Goal: Information Seeking & Learning: Learn about a topic

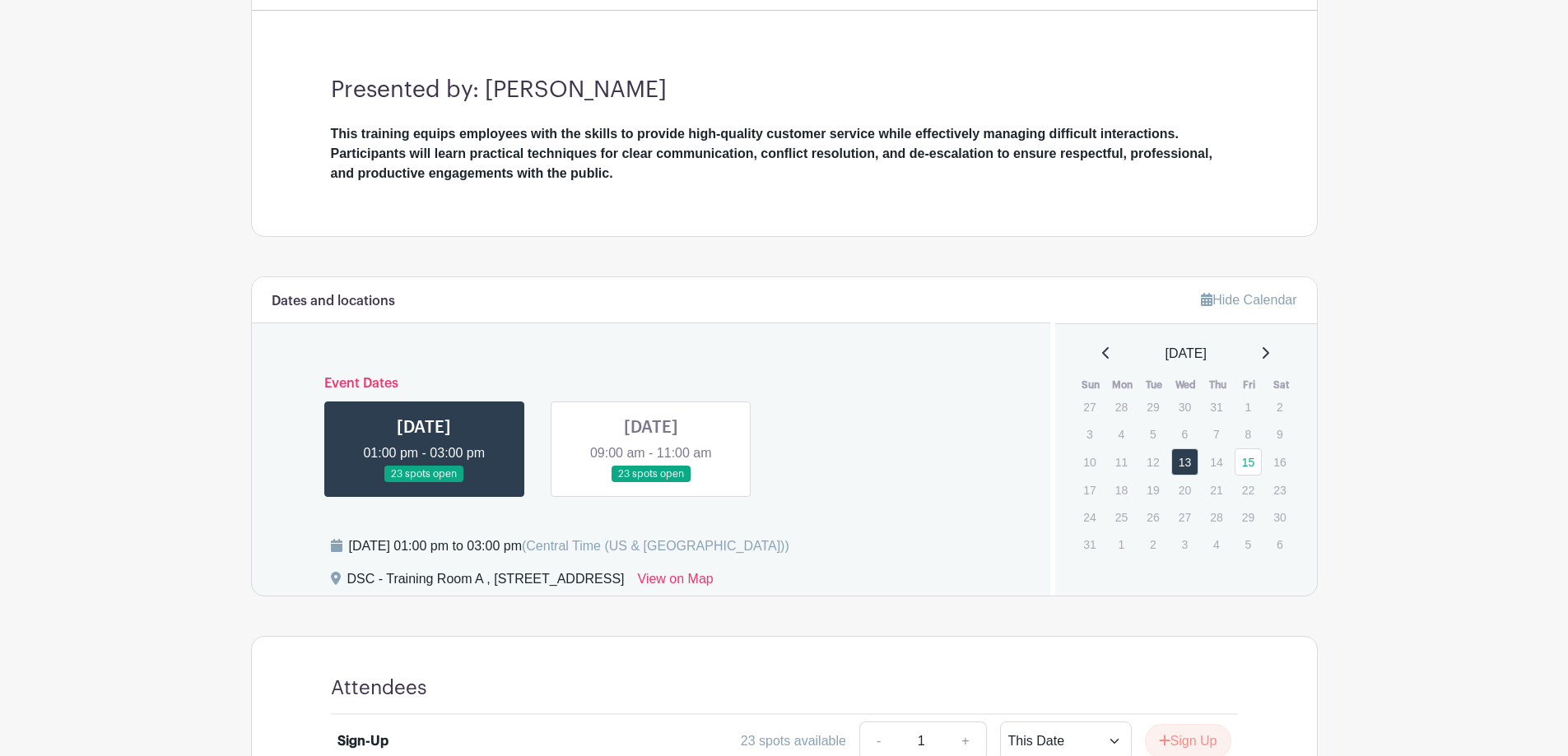
scroll to position [658, 0]
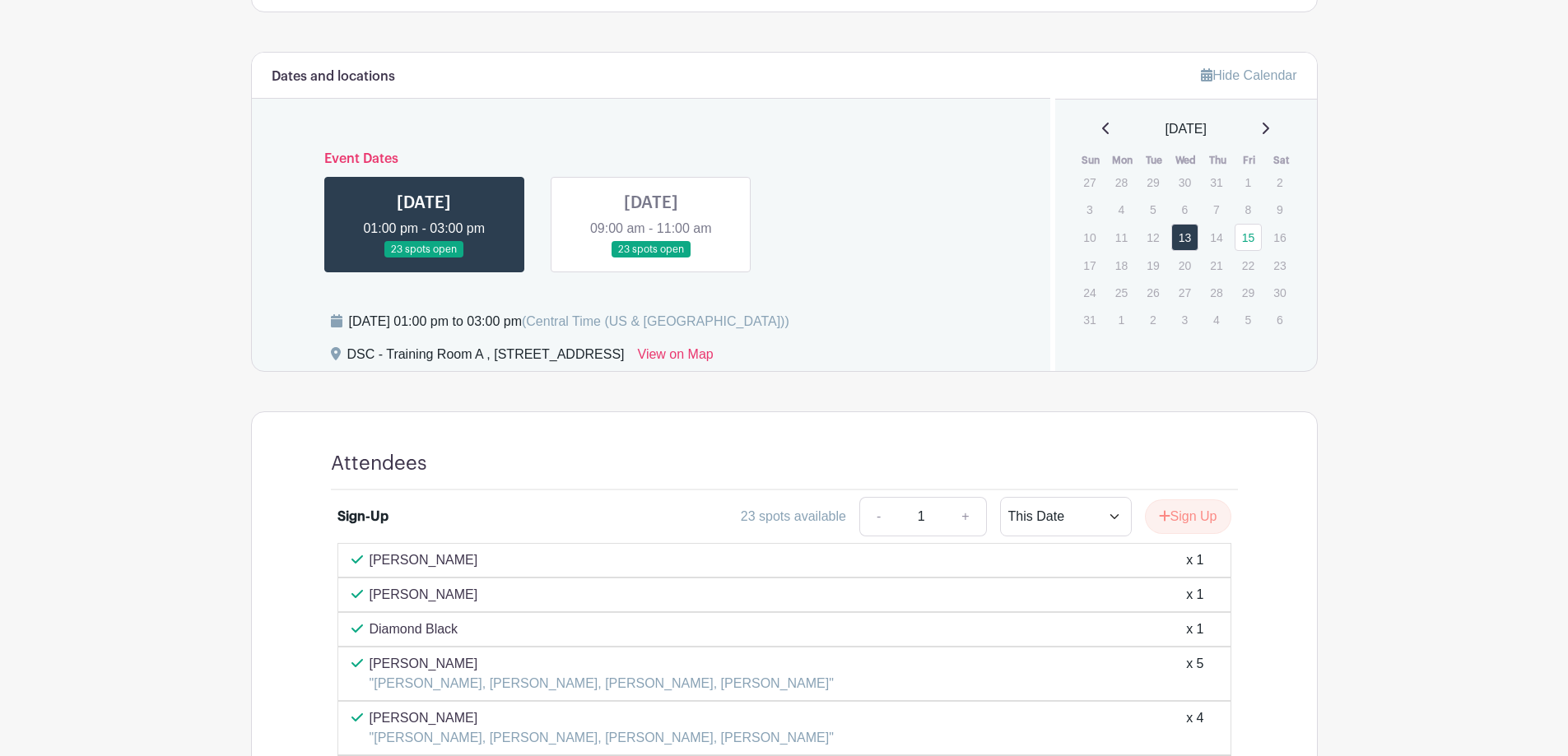
click at [651, 259] on link at bounding box center [651, 259] width 0 height 0
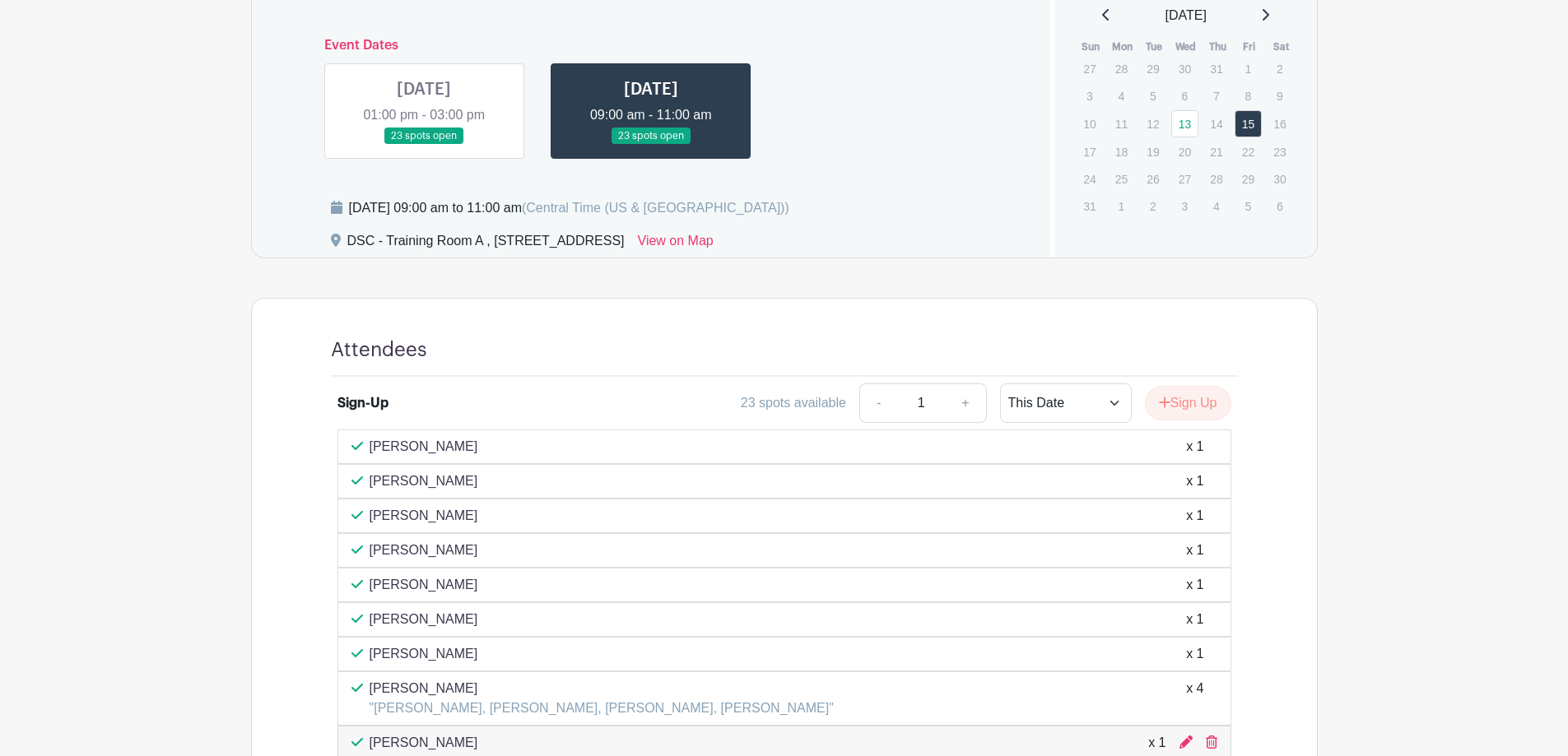
scroll to position [904, 0]
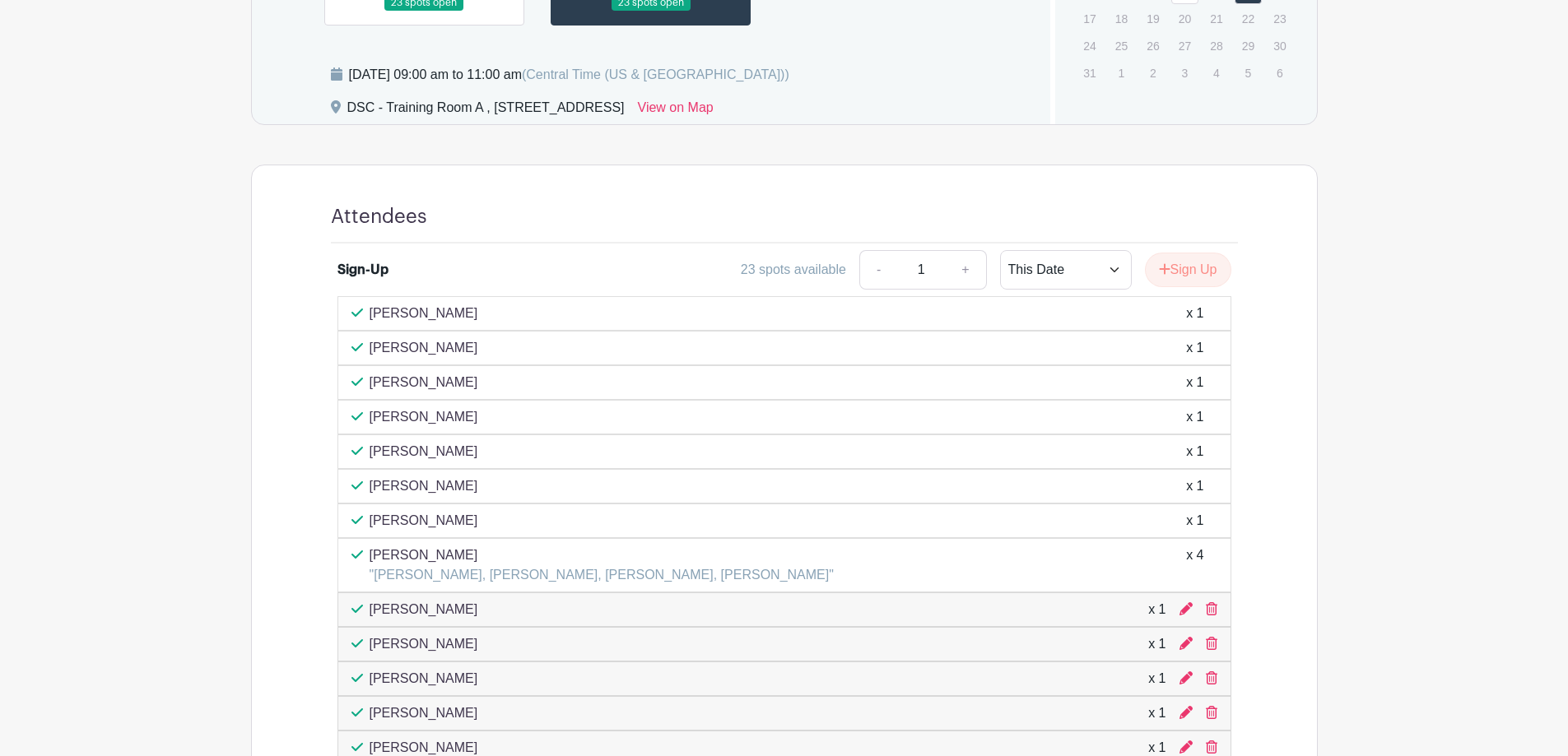
drag, startPoint x: 486, startPoint y: 347, endPoint x: 348, endPoint y: 357, distance: 138.4
click at [348, 357] on div "[PERSON_NAME] x 1" at bounding box center [784, 348] width 893 height 34
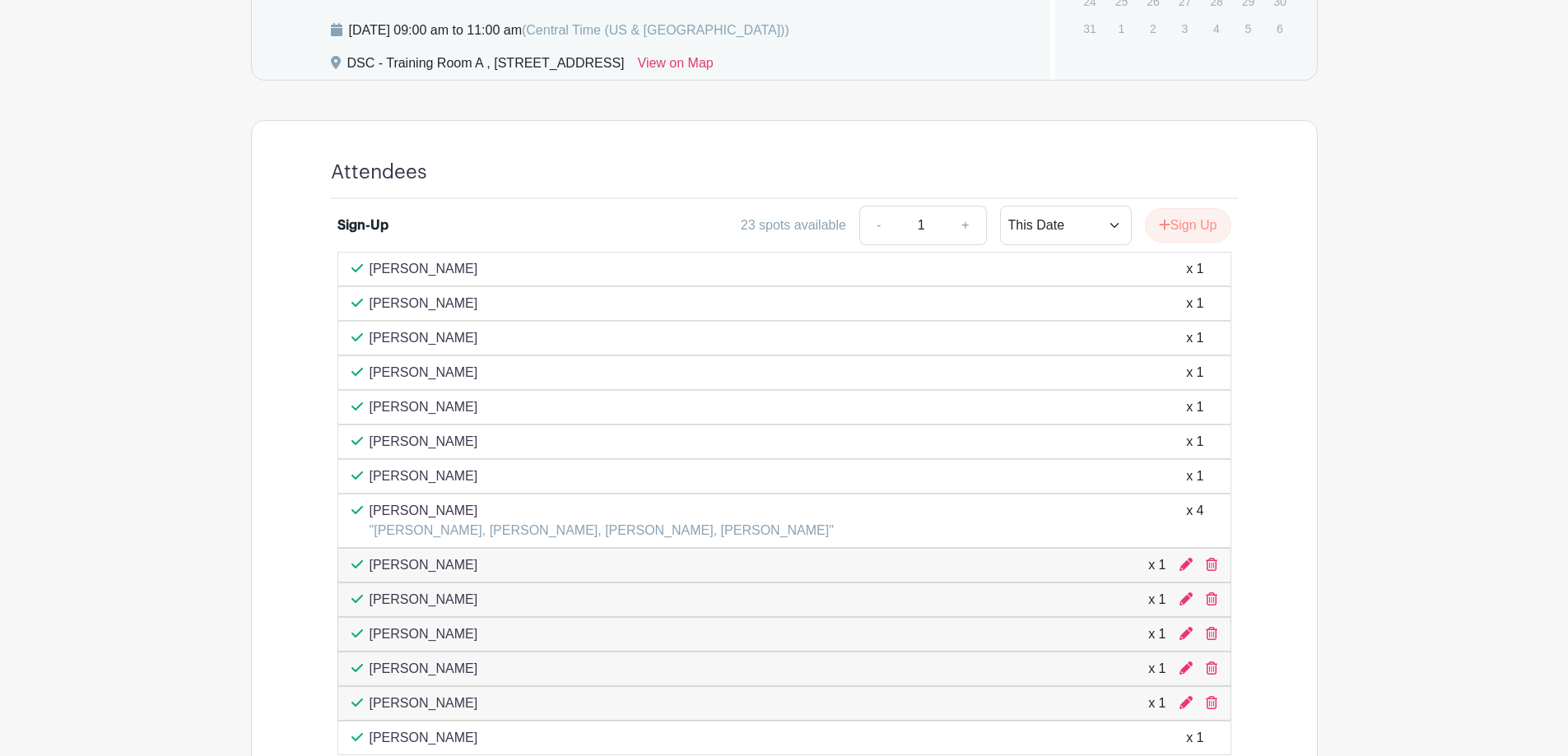
scroll to position [740, 0]
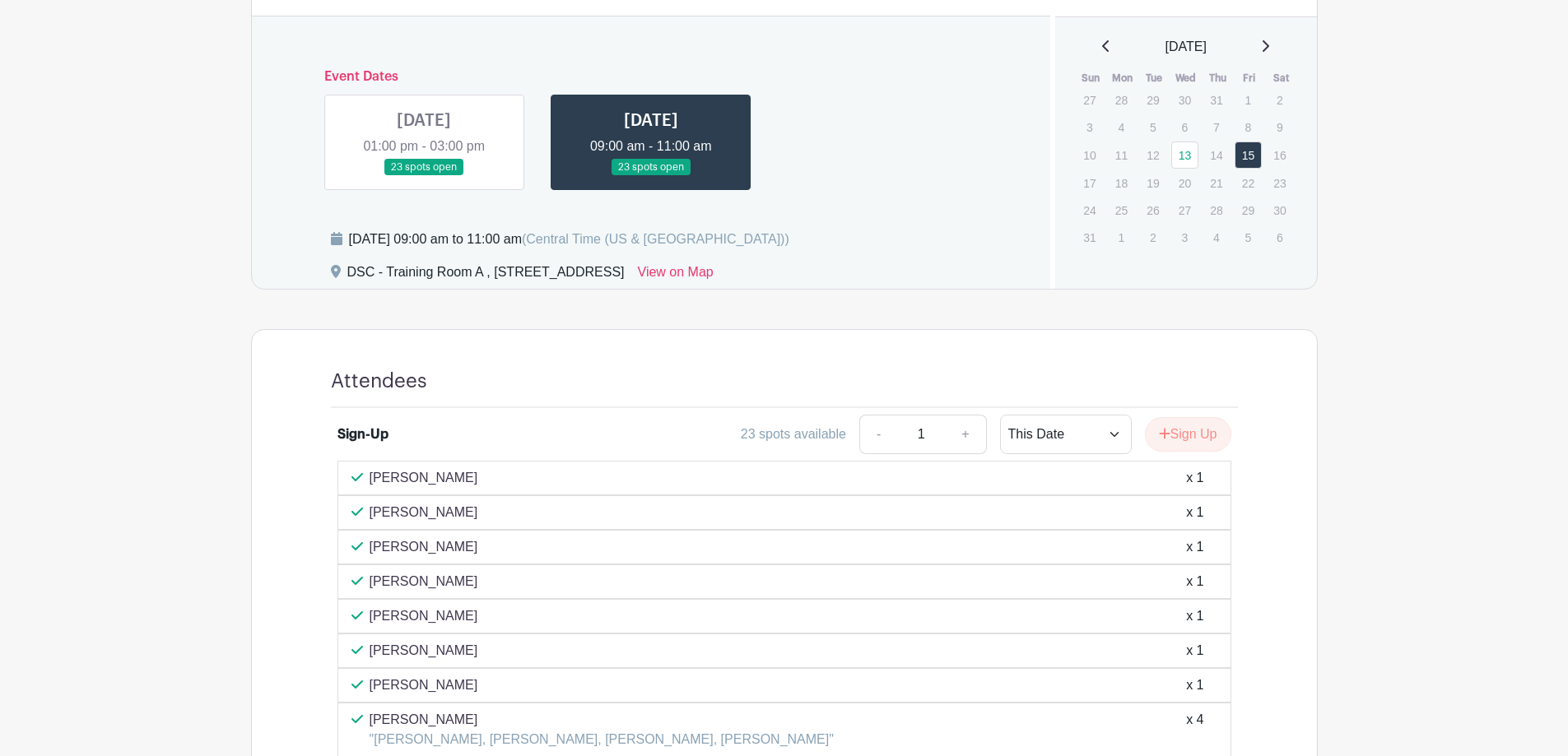
click at [423, 176] on link at bounding box center [423, 176] width 0 height 0
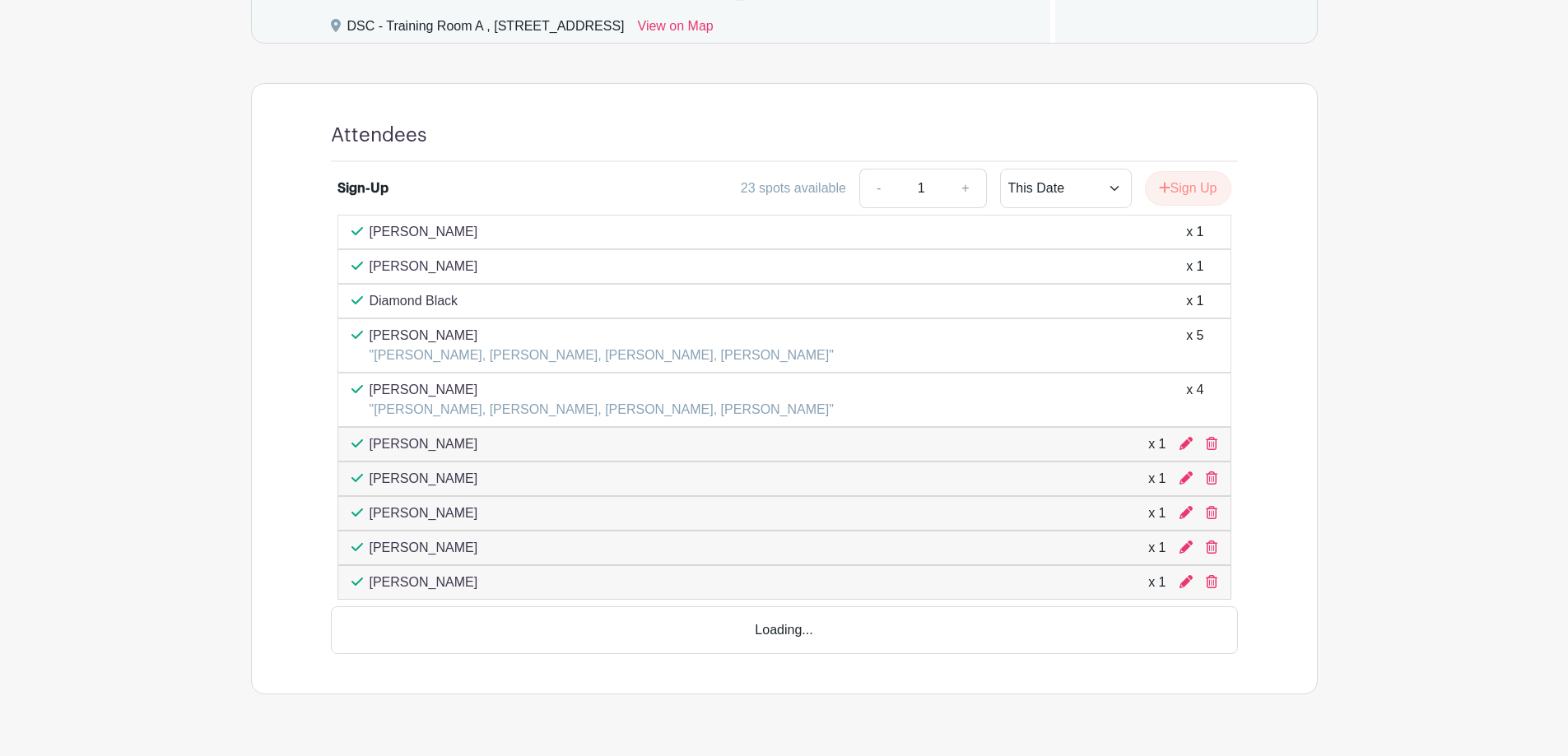
scroll to position [980, 0]
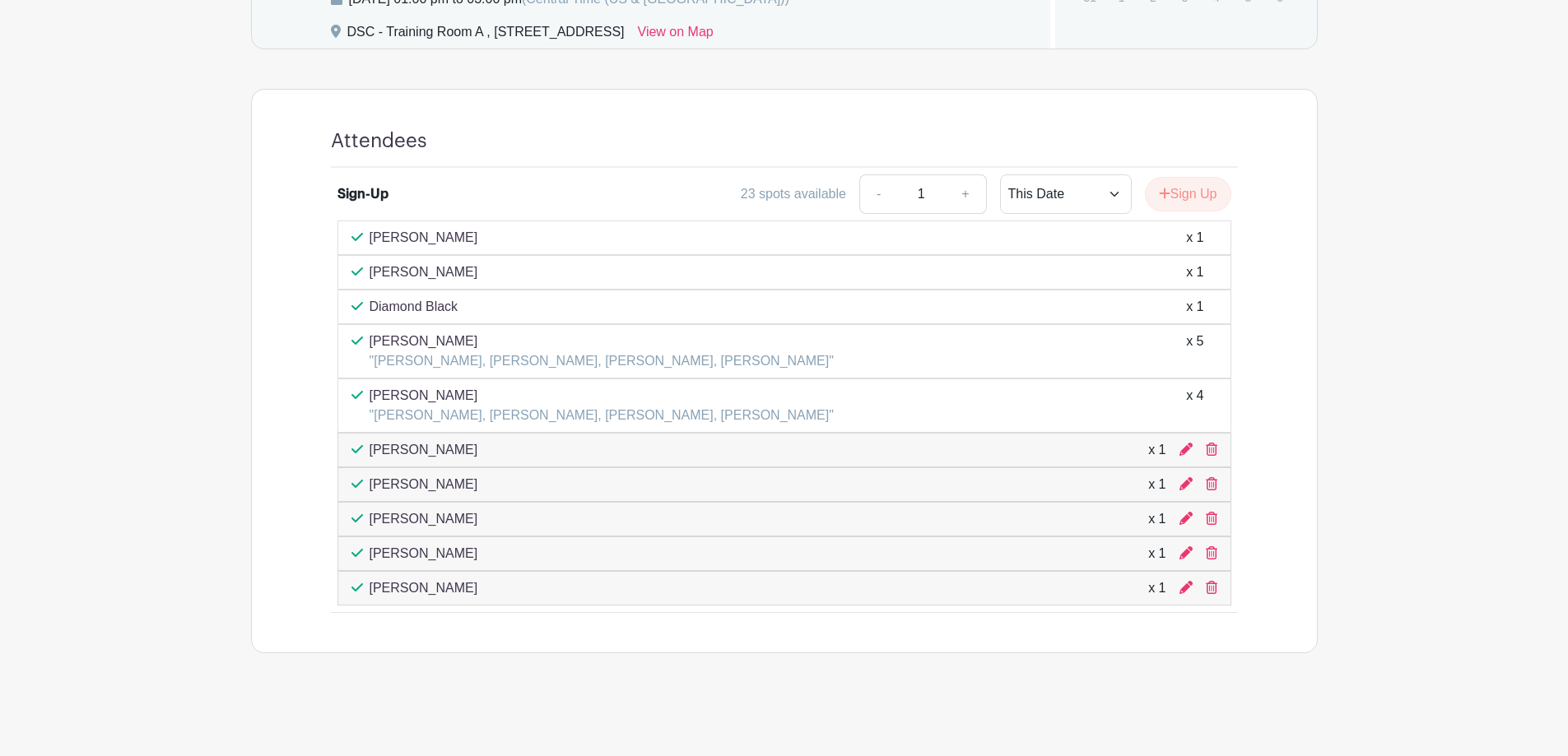
drag, startPoint x: 373, startPoint y: 345, endPoint x: 461, endPoint y: 339, distance: 88.2
click at [461, 339] on p "[PERSON_NAME]" at bounding box center [601, 341] width 464 height 20
click at [432, 519] on p "[PERSON_NAME]" at bounding box center [423, 518] width 108 height 20
drag, startPoint x: 459, startPoint y: 584, endPoint x: 382, endPoint y: 499, distance: 114.7
click at [379, 494] on div "[PERSON_NAME] x 1 [PERSON_NAME] x 1 Diamond Black x 1 [PERSON_NAME] "[PERSON_NA…" at bounding box center [784, 413] width 893 height 385
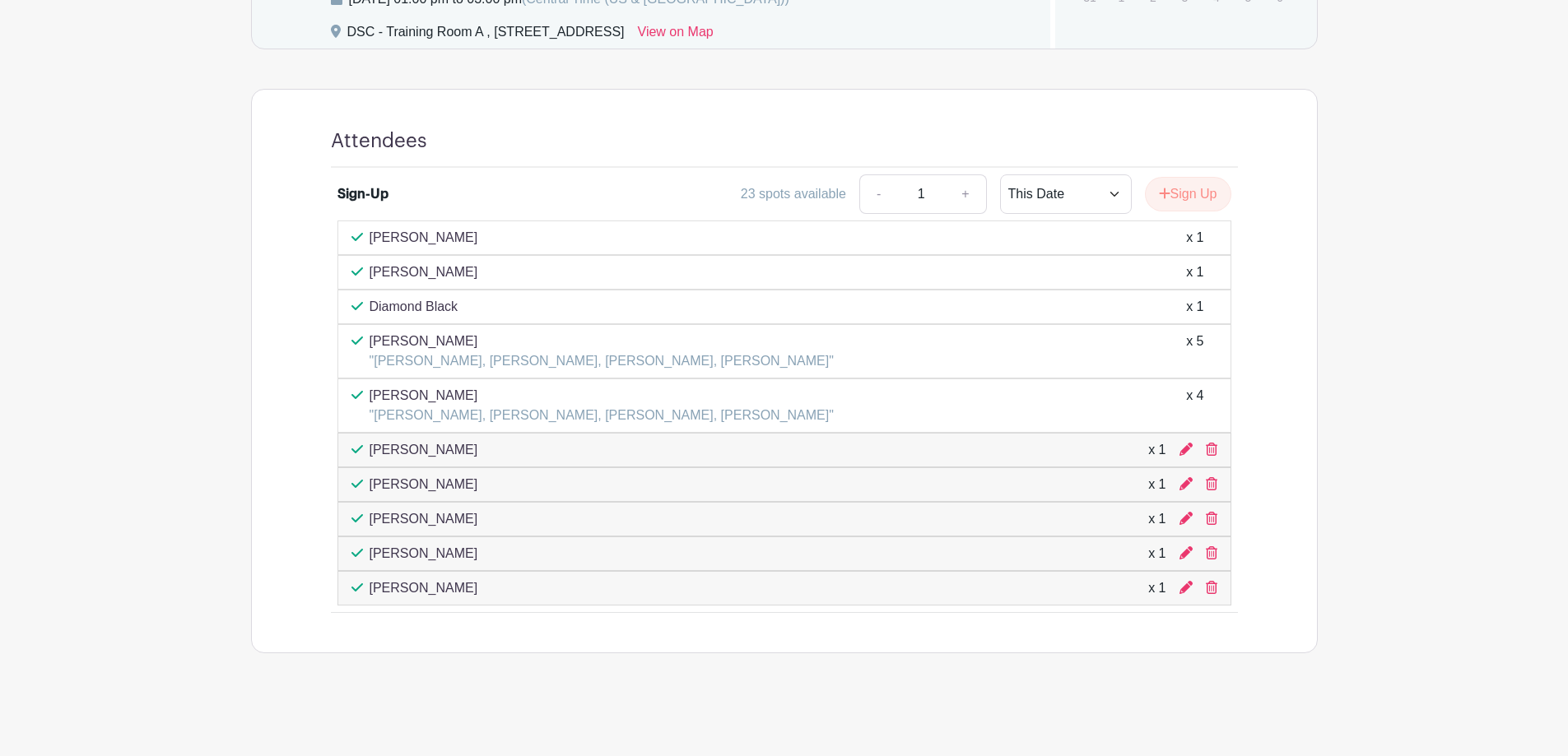
click at [553, 645] on div "Attendees Sign-Up 23 spots available - 1 + This Date Select Dates Select Dates …" at bounding box center [784, 371] width 986 height 563
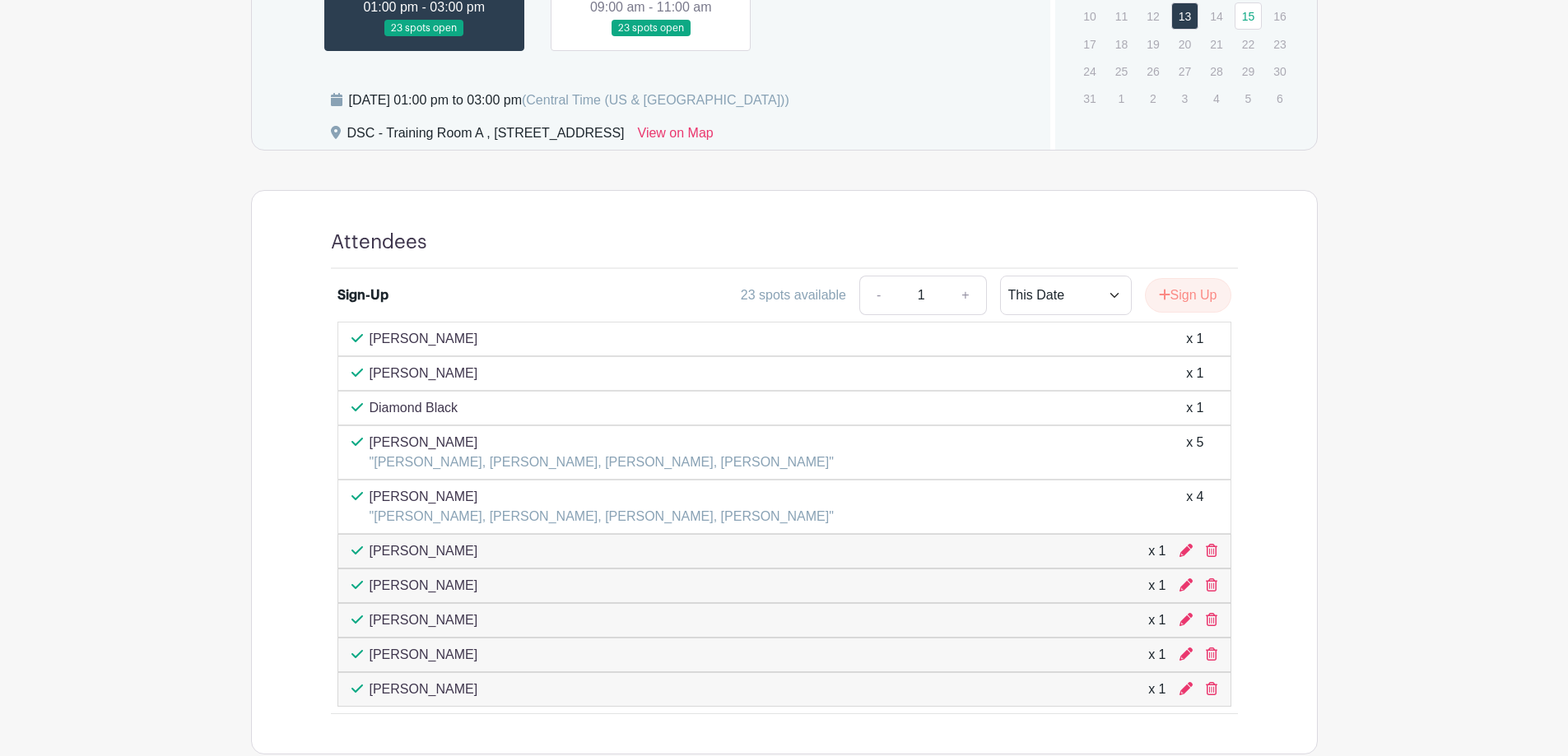
scroll to position [733, 0]
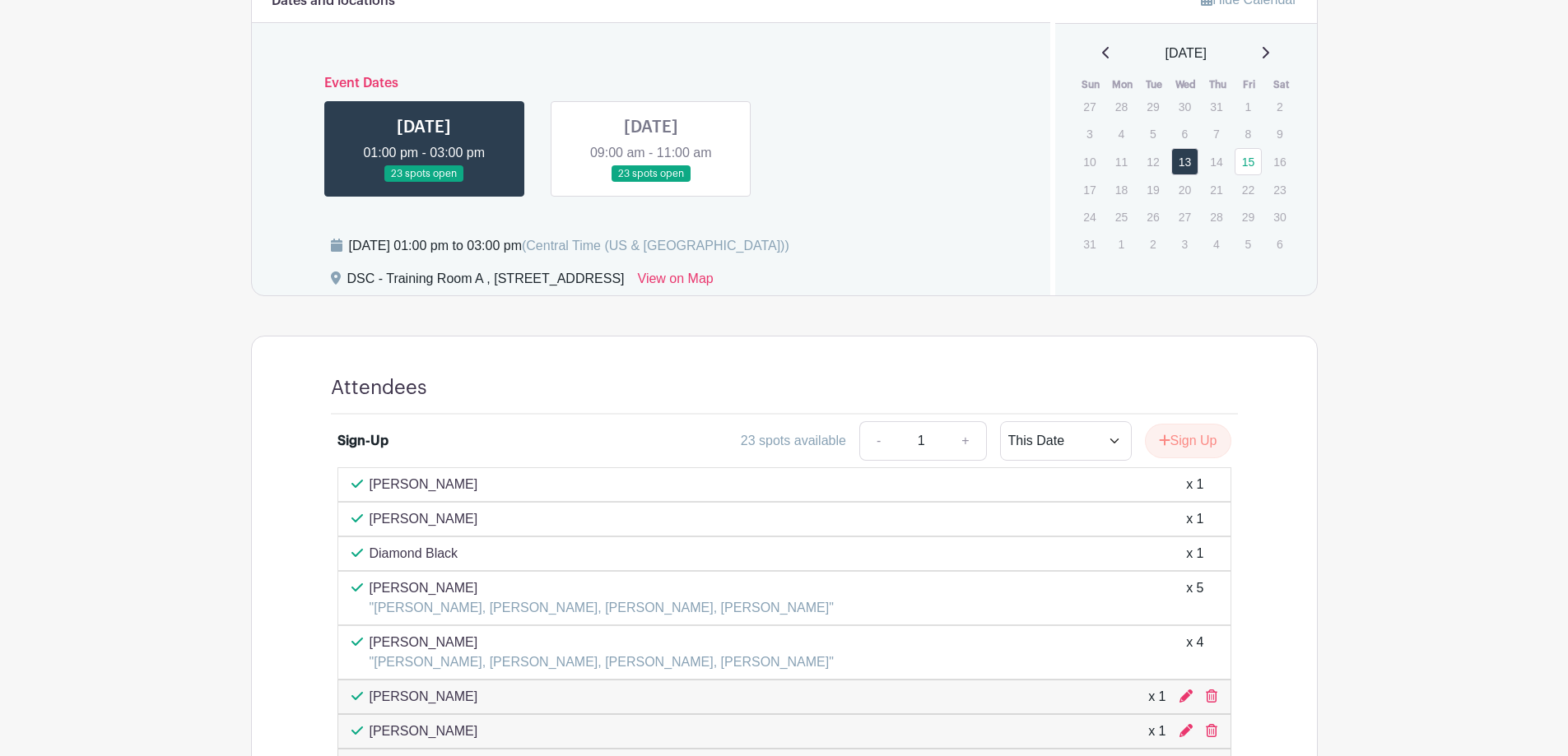
click at [651, 183] on link at bounding box center [651, 183] width 0 height 0
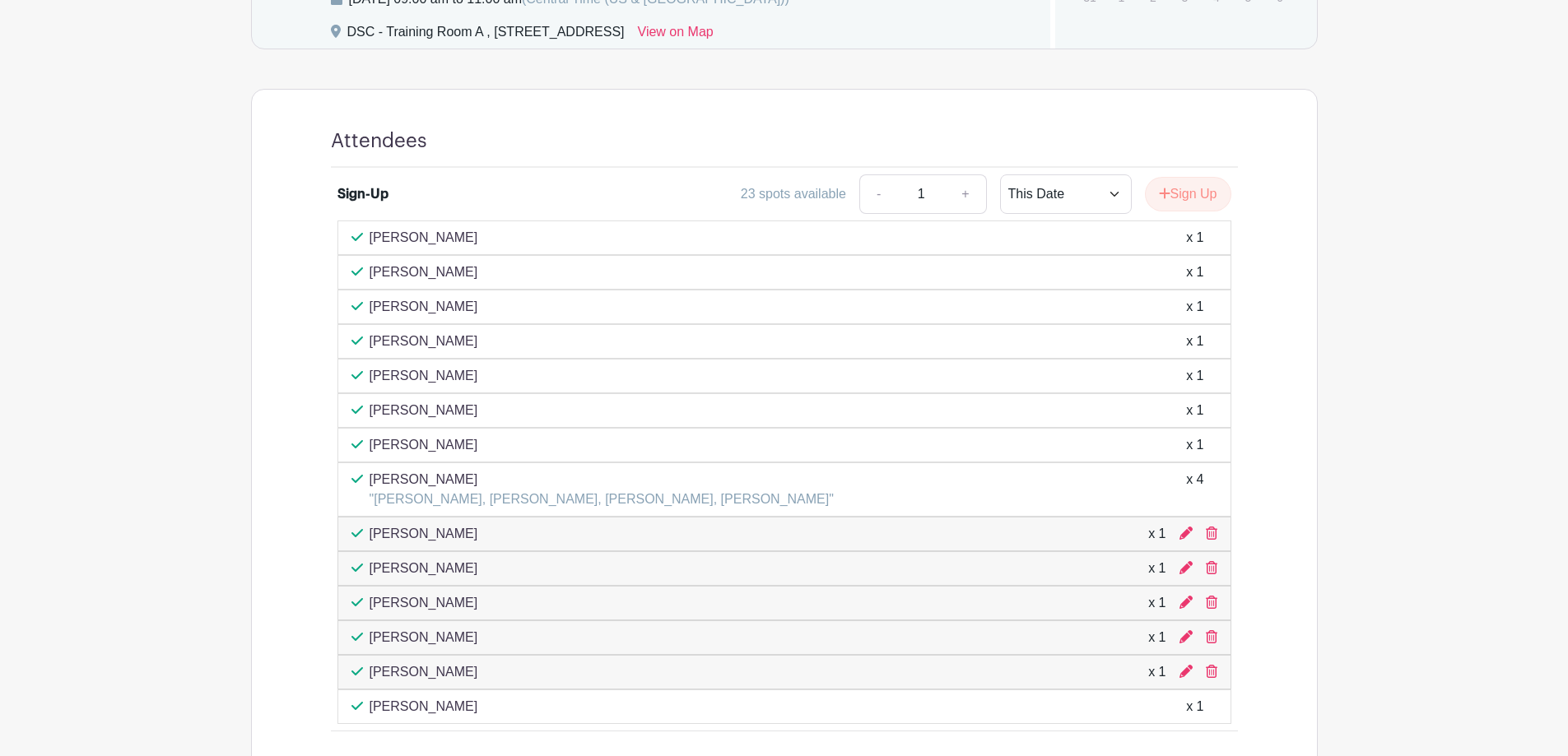
scroll to position [733, 0]
